Goal: Book appointment/travel/reservation

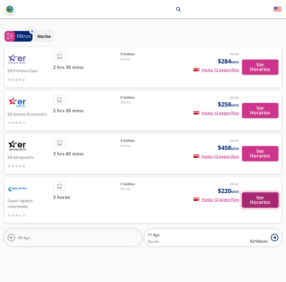
click at [263, 200] on button "Ver Horarios" at bounding box center [260, 199] width 37 height 15
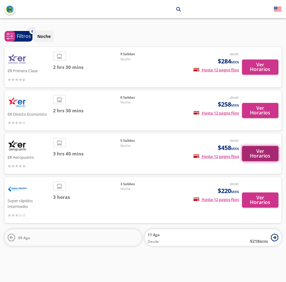
click at [259, 151] on button "Ver Horarios" at bounding box center [260, 153] width 37 height 15
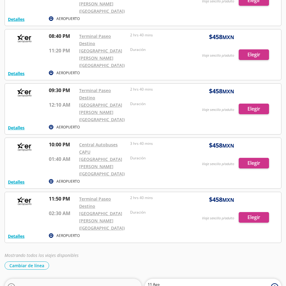
scroll to position [80, 0]
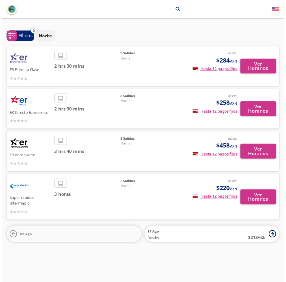
scroll to position [5, 0]
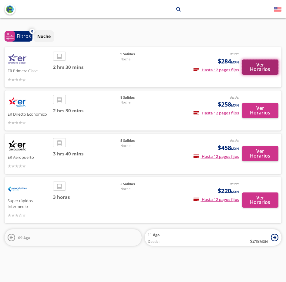
click at [262, 59] on button "Ver Horarios" at bounding box center [260, 66] width 37 height 15
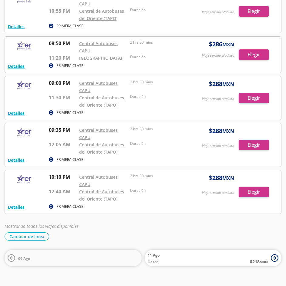
scroll to position [253, 0]
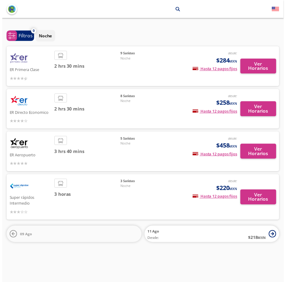
scroll to position [5, 0]
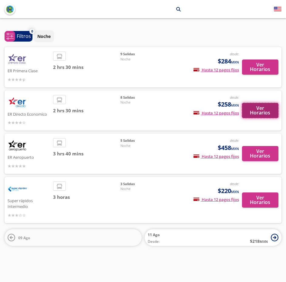
click at [249, 106] on button "Ver Horarios" at bounding box center [260, 110] width 37 height 15
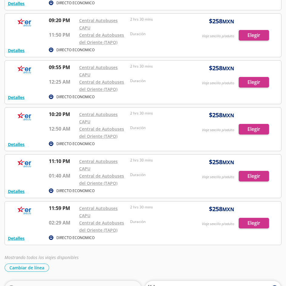
scroll to position [160, 0]
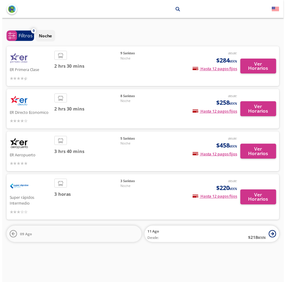
scroll to position [5, 0]
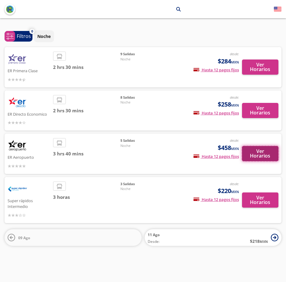
click at [260, 147] on button "Ver Horarios" at bounding box center [260, 153] width 37 height 15
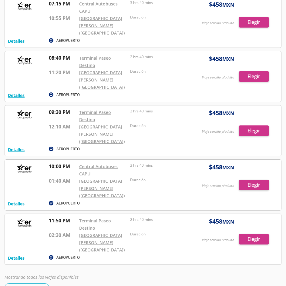
scroll to position [61, 0]
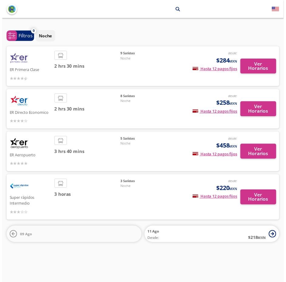
scroll to position [5, 0]
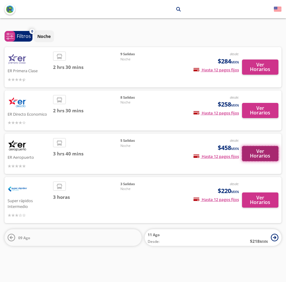
click at [261, 149] on button "Ver Horarios" at bounding box center [260, 153] width 37 height 15
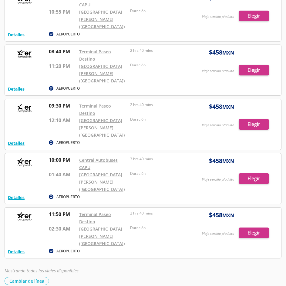
scroll to position [80, 0]
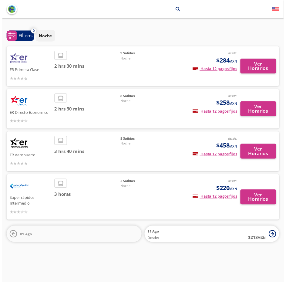
scroll to position [5, 0]
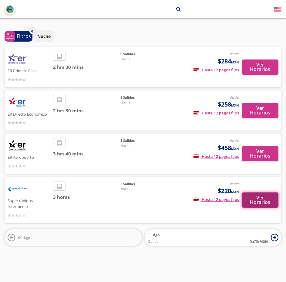
click at [263, 195] on button "Ver Horarios" at bounding box center [260, 199] width 37 height 15
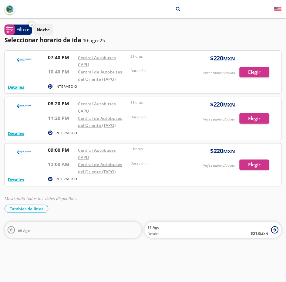
scroll to position [5, 0]
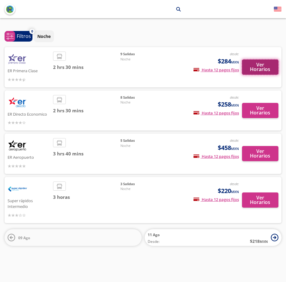
click at [251, 63] on button "Ver Horarios" at bounding box center [260, 66] width 37 height 15
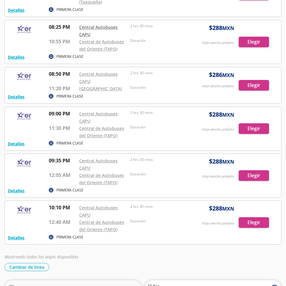
scroll to position [212, 0]
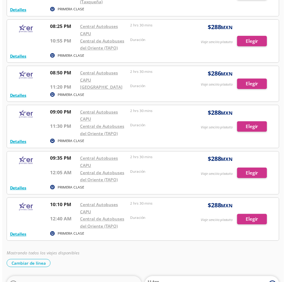
scroll to position [5, 0]
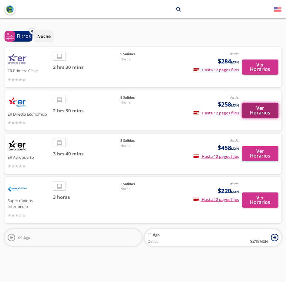
click at [253, 107] on button "Ver Horarios" at bounding box center [260, 110] width 37 height 15
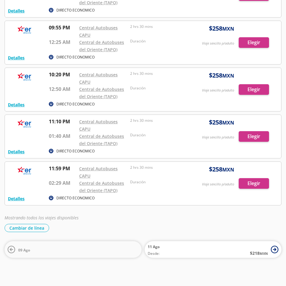
scroll to position [221, 0]
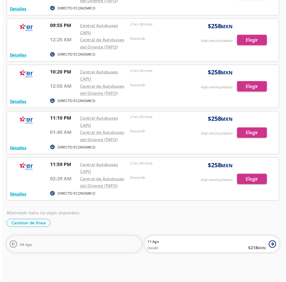
scroll to position [5, 0]
